Goal: Complete application form: Complete application form

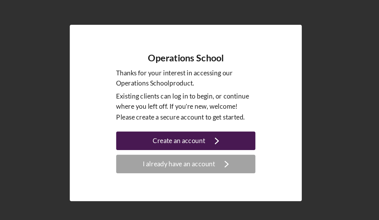
click at [202, 128] on button "Create an account Icon/Navigate" at bounding box center [189, 127] width 95 height 13
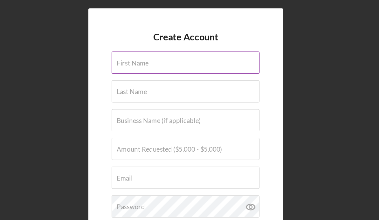
click at [181, 45] on input "First Name" at bounding box center [189, 42] width 101 height 15
type input "[PERSON_NAME]"
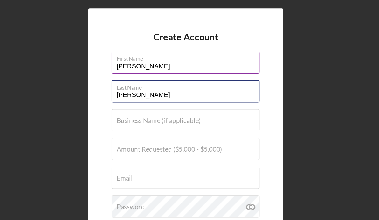
type input "[PERSON_NAME]"
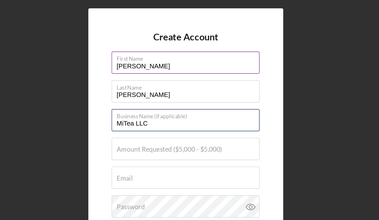
type input "MiTea LLC"
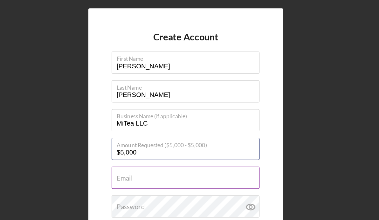
type input "$5,000"
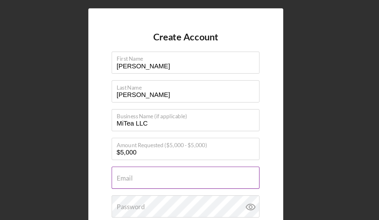
click at [169, 126] on input "Email" at bounding box center [189, 121] width 101 height 15
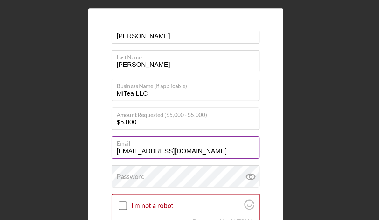
scroll to position [28, 0]
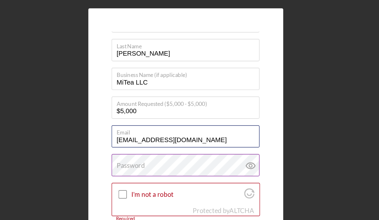
type input "[EMAIL_ADDRESS][DOMAIN_NAME]"
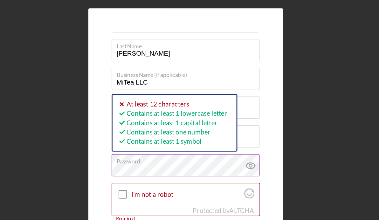
click at [235, 113] on icon at bounding box center [234, 114] width 2 height 2
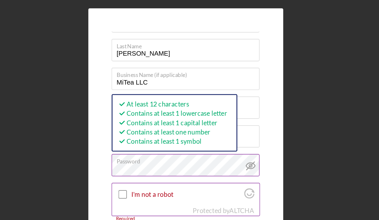
click at [147, 134] on input "I'm not a robot" at bounding box center [146, 133] width 6 height 6
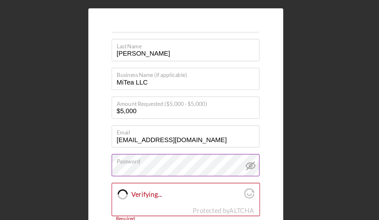
checkbox input "true"
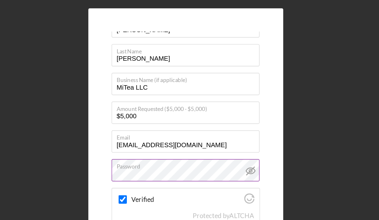
scroll to position [25, 0]
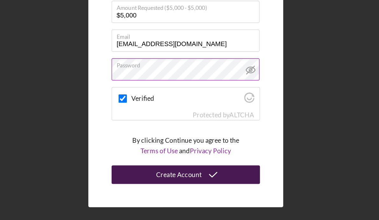
click at [217, 190] on button "Create Account" at bounding box center [190, 188] width 102 height 13
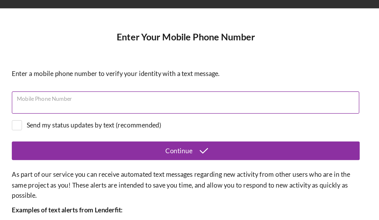
click at [160, 72] on input "Mobile Phone Number" at bounding box center [189, 70] width 238 height 15
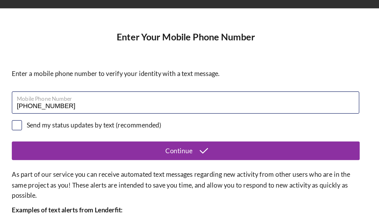
type input "[PHONE_NUMBER]"
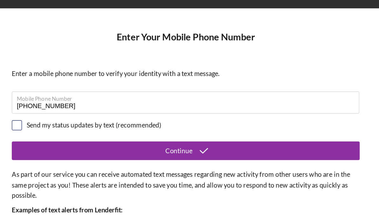
click at [76, 86] on input "checkbox" at bounding box center [74, 86] width 6 height 6
checkbox input "true"
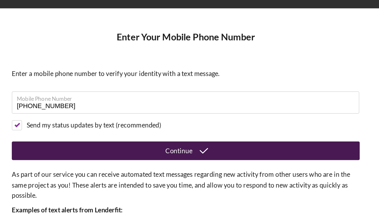
click at [213, 103] on button "Continue" at bounding box center [189, 103] width 238 height 13
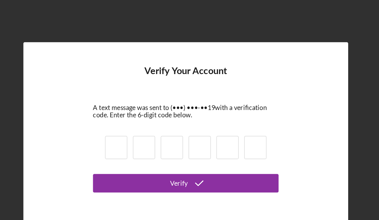
click at [145, 102] on input at bounding box center [141, 101] width 15 height 16
type input "3"
type input "4"
type input "7"
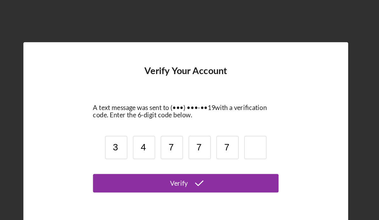
type input "7"
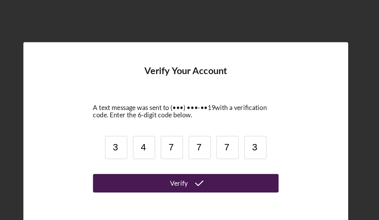
type input "3"
click at [171, 124] on button "Verify" at bounding box center [189, 125] width 127 height 13
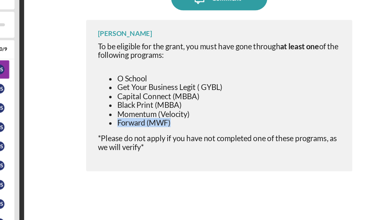
drag, startPoint x: 215, startPoint y: 122, endPoint x: 180, endPoint y: 123, distance: 35.0
click at [180, 123] on span "Forward (MWF)" at bounding box center [196, 122] width 35 height 6
copy span "Forward (MWF)"
